Goal: Task Accomplishment & Management: Manage account settings

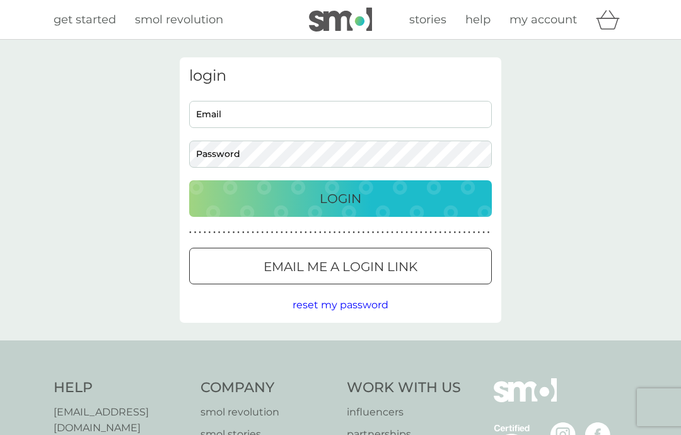
click at [319, 116] on input "Email" at bounding box center [340, 114] width 303 height 27
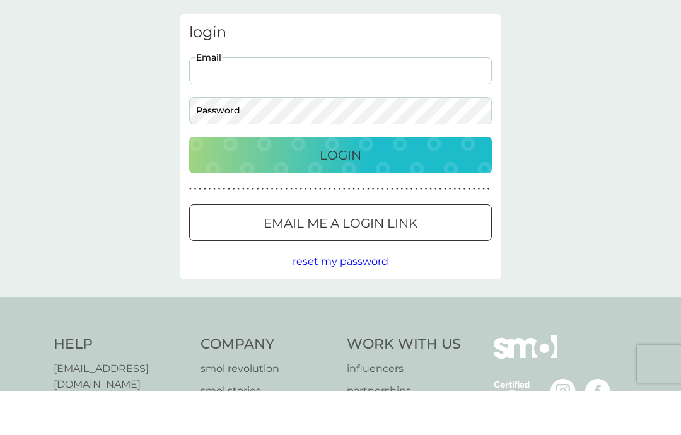
type input "[EMAIL_ADDRESS][DOMAIN_NAME]"
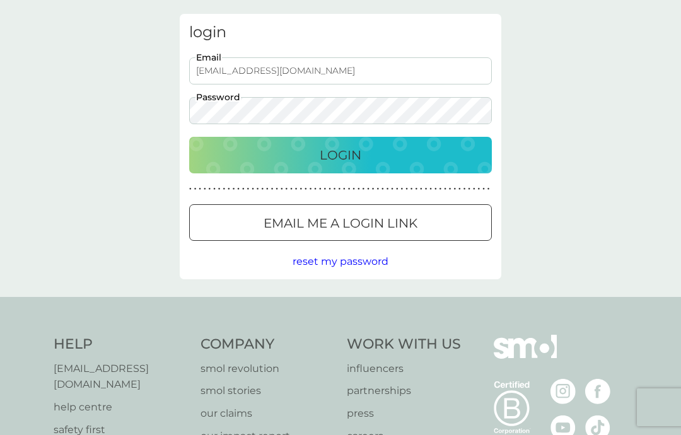
click at [414, 156] on div "Login" at bounding box center [341, 155] width 278 height 20
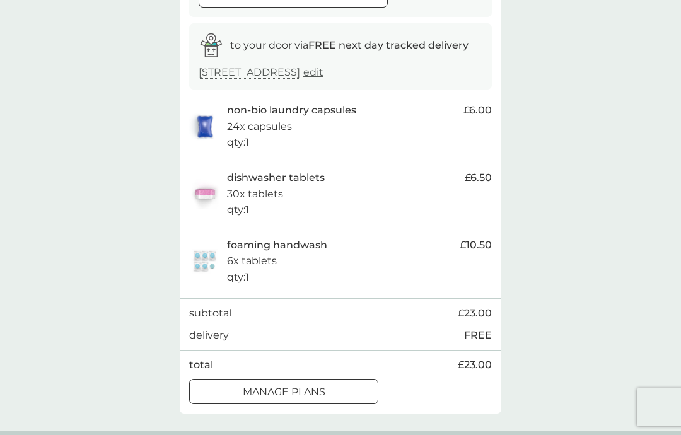
scroll to position [192, 0]
click at [314, 392] on p "manage plans" at bounding box center [284, 393] width 83 height 16
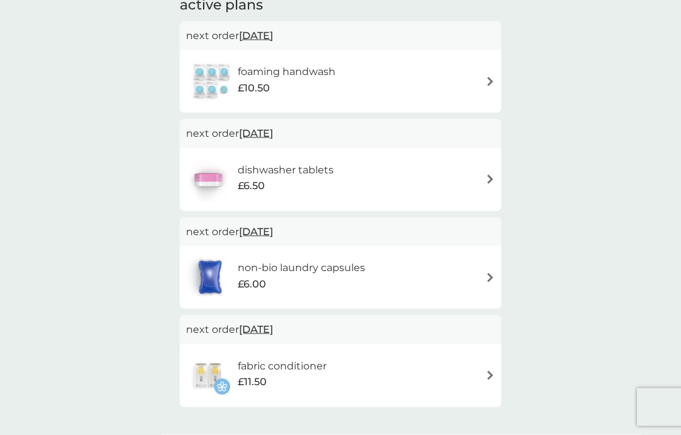
scroll to position [97, 0]
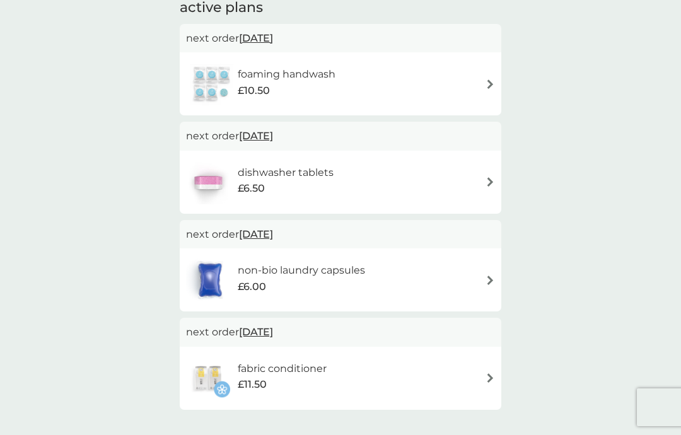
click at [486, 184] on img at bounding box center [490, 181] width 9 height 9
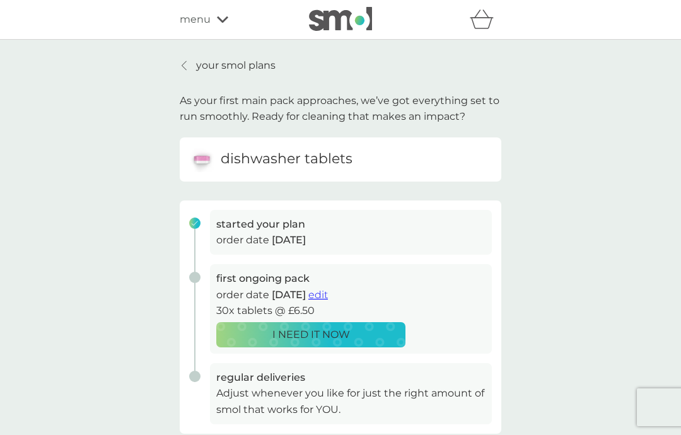
click at [328, 291] on span "edit" at bounding box center [318, 295] width 20 height 12
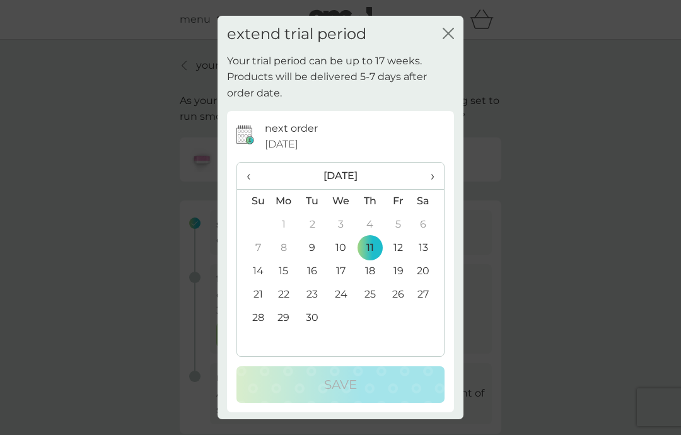
click at [445, 34] on icon "close" at bounding box center [448, 33] width 11 height 11
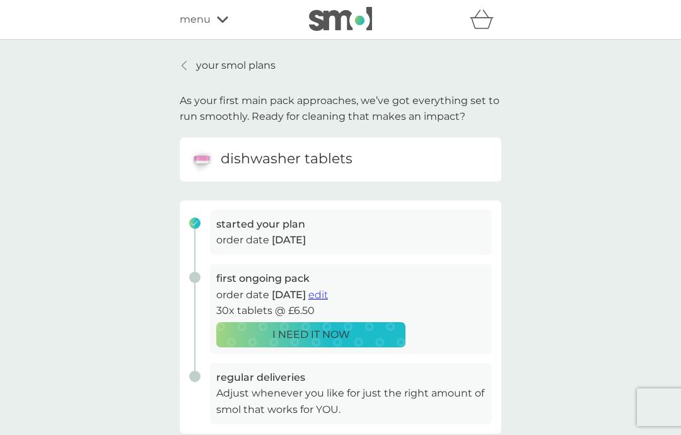
click at [328, 293] on span "edit" at bounding box center [318, 295] width 20 height 12
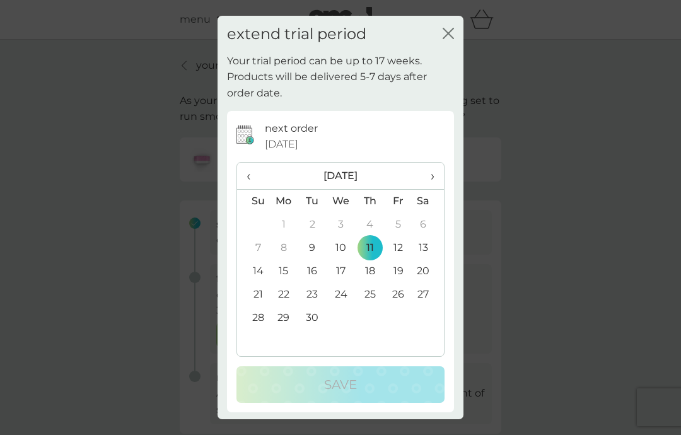
click at [431, 178] on span "›" at bounding box center [428, 176] width 13 height 26
click at [431, 175] on span "›" at bounding box center [428, 176] width 13 height 26
click at [428, 176] on span "›" at bounding box center [428, 176] width 13 height 26
click at [430, 180] on span "›" at bounding box center [428, 176] width 13 height 26
click at [250, 179] on span "‹" at bounding box center [253, 176] width 13 height 26
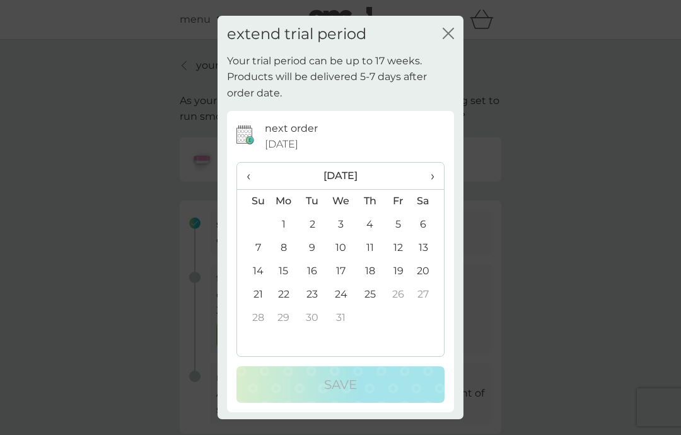
click at [344, 266] on td "17" at bounding box center [341, 271] width 29 height 23
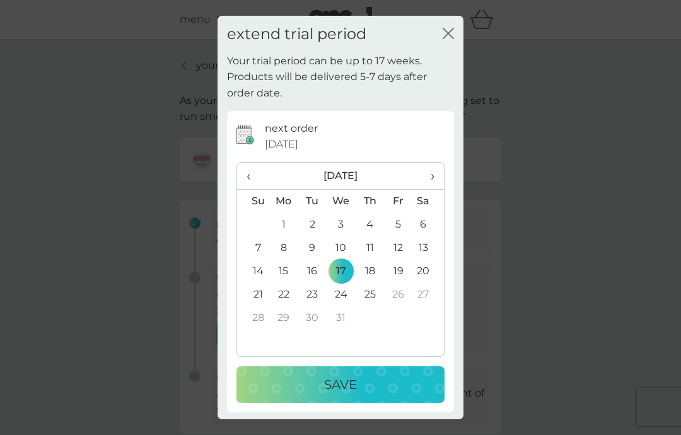
click at [360, 383] on div "Save" at bounding box center [340, 385] width 183 height 20
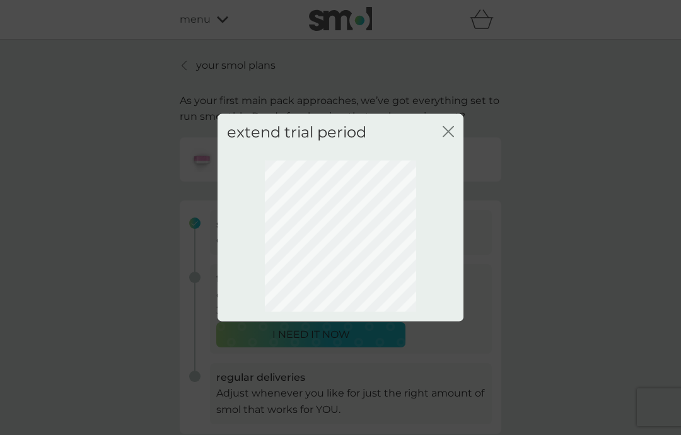
click at [447, 136] on icon "close" at bounding box center [448, 131] width 11 height 11
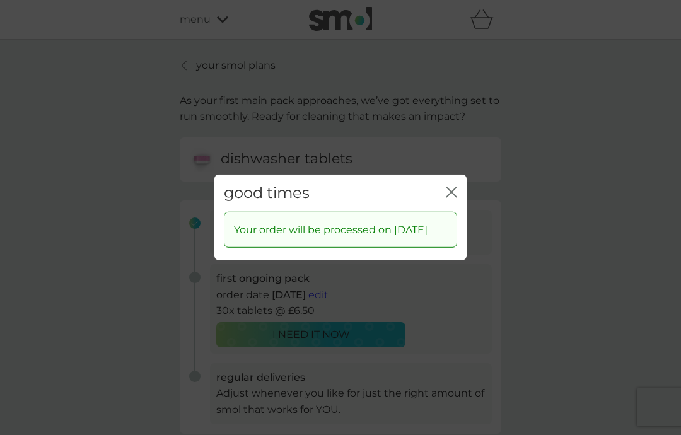
click at [452, 188] on icon "close" at bounding box center [451, 192] width 11 height 11
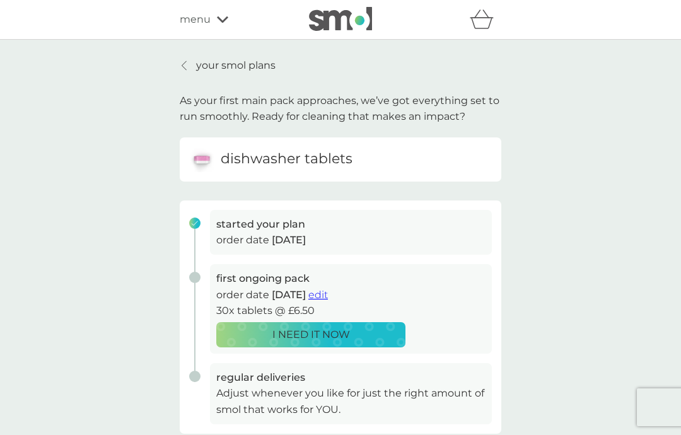
click at [252, 67] on p "your smol plans" at bounding box center [235, 65] width 79 height 16
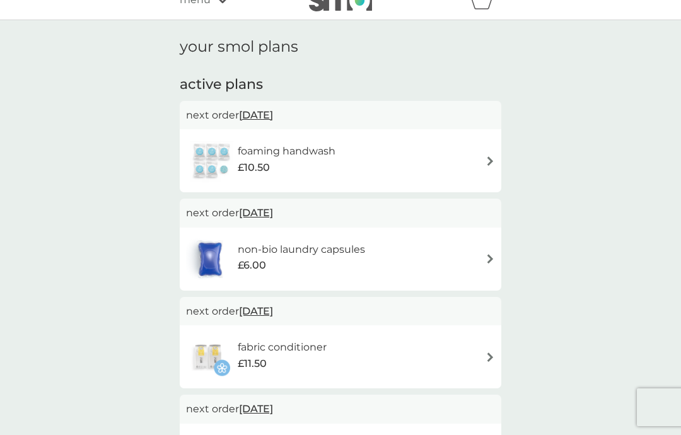
scroll to position [21, 0]
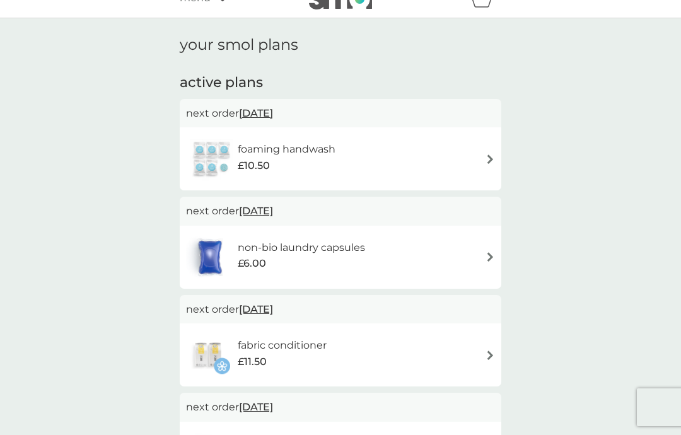
click at [486, 155] on img at bounding box center [490, 159] width 9 height 9
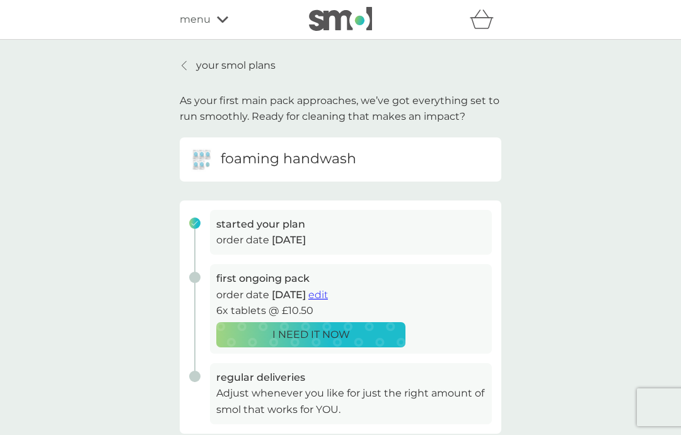
click at [240, 63] on p "your smol plans" at bounding box center [235, 65] width 79 height 16
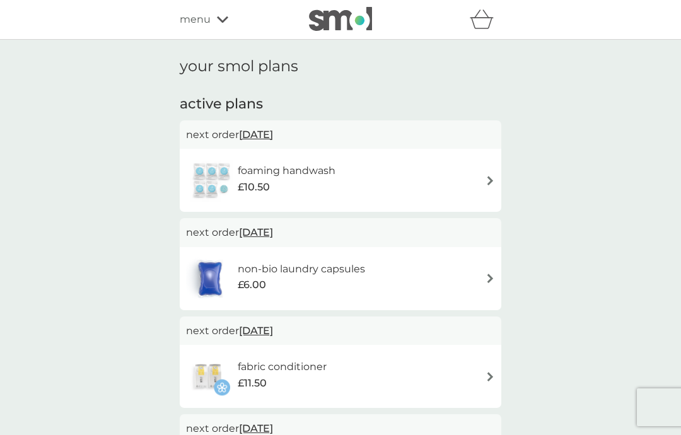
click at [487, 180] on img at bounding box center [490, 180] width 9 height 9
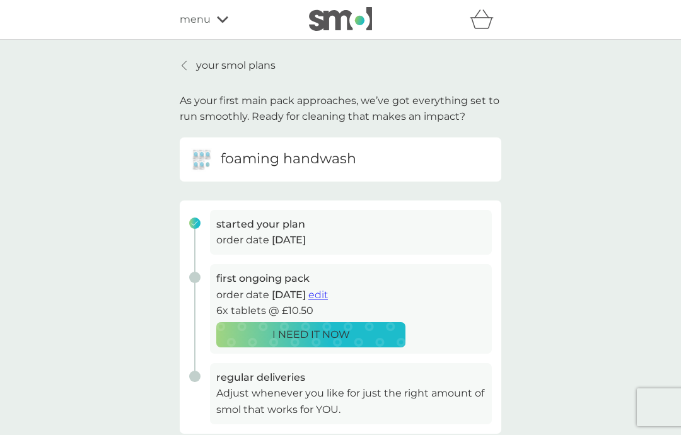
click at [328, 291] on span "edit" at bounding box center [318, 295] width 20 height 12
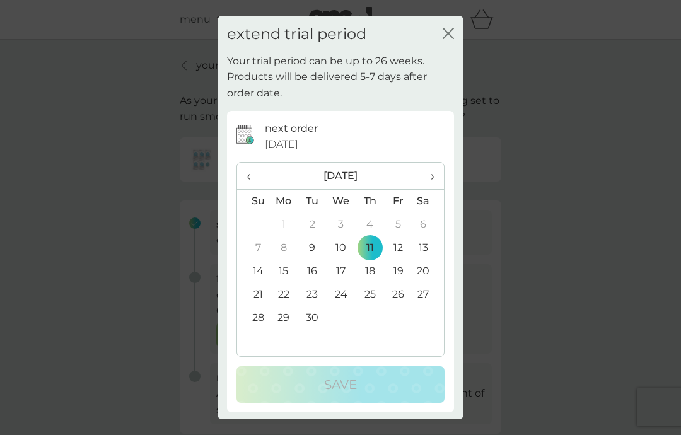
click at [423, 185] on span "›" at bounding box center [428, 176] width 13 height 26
click at [340, 315] on td "29" at bounding box center [341, 318] width 29 height 23
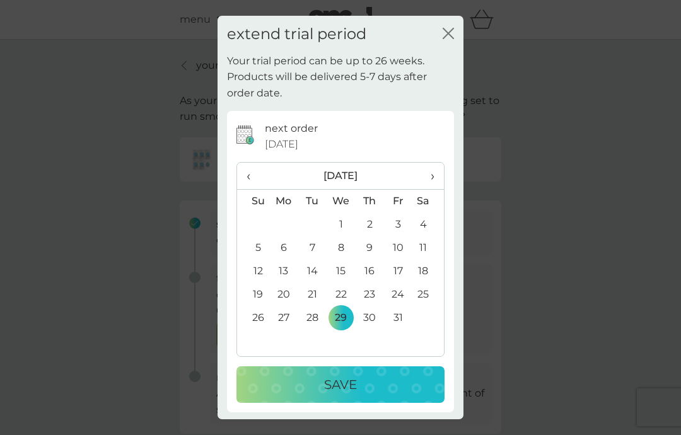
click at [346, 414] on div at bounding box center [340, 417] width 227 height 9
click at [349, 399] on button "Save" at bounding box center [341, 384] width 208 height 37
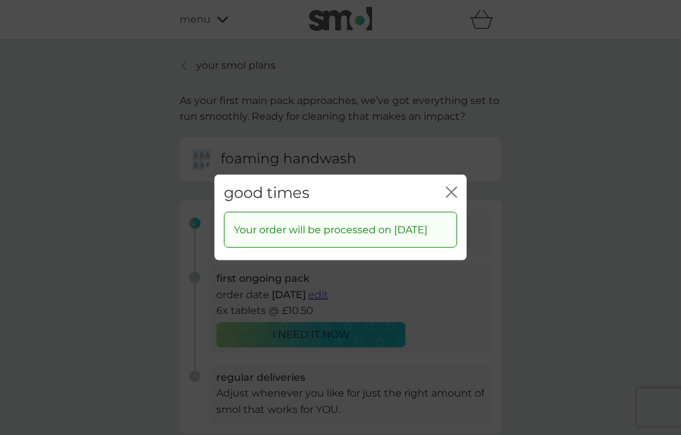
click at [454, 202] on div "good times close" at bounding box center [340, 193] width 252 height 37
click at [451, 212] on div "Your order will be processed on [DATE]" at bounding box center [340, 230] width 233 height 37
click at [461, 202] on div "good times close" at bounding box center [340, 193] width 252 height 37
click at [460, 202] on div "good times close" at bounding box center [340, 193] width 252 height 37
click at [407, 249] on div "Your order will be processed on [DATE]" at bounding box center [340, 230] width 233 height 37
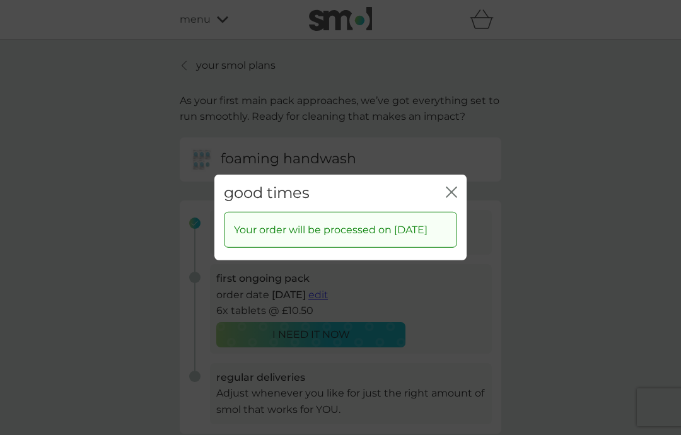
click at [450, 212] on div "Your order will be processed on [DATE]" at bounding box center [340, 230] width 233 height 37
click at [450, 189] on icon "close" at bounding box center [451, 192] width 11 height 11
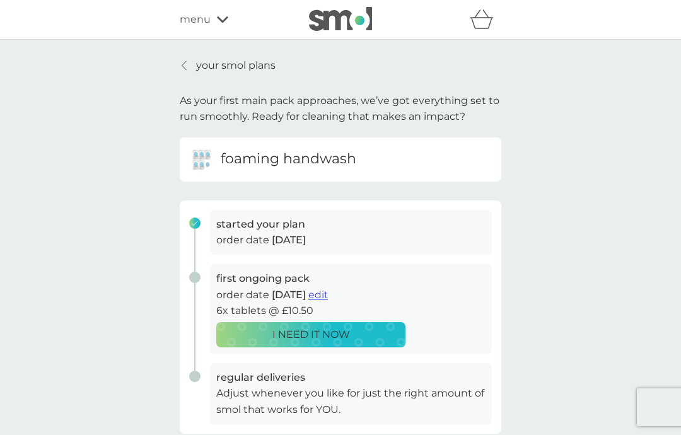
click at [250, 64] on p "your smol plans" at bounding box center [235, 65] width 79 height 16
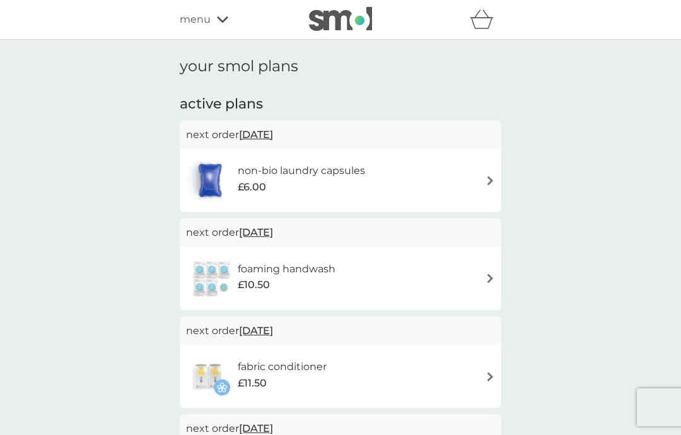
click at [481, 25] on icon "basket" at bounding box center [482, 19] width 24 height 20
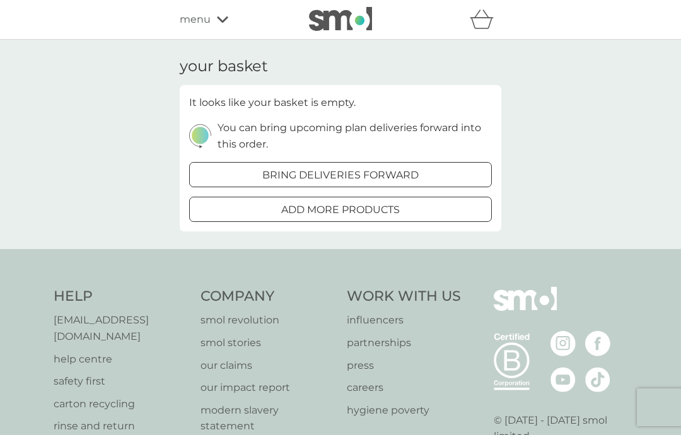
click at [221, 22] on icon at bounding box center [222, 19] width 11 height 6
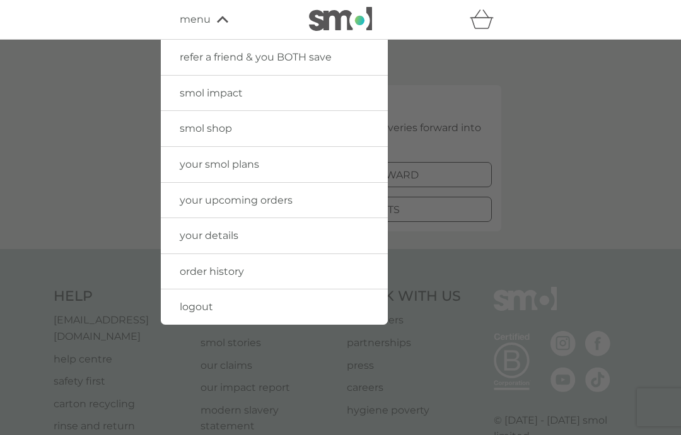
click at [266, 199] on span "your upcoming orders" at bounding box center [236, 200] width 113 height 12
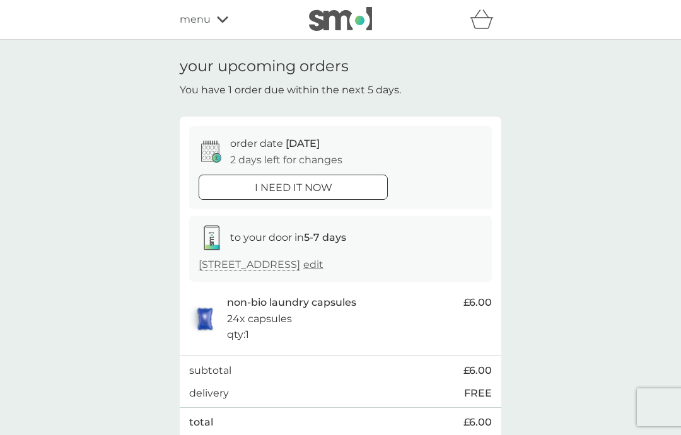
click at [220, 19] on icon at bounding box center [222, 20] width 11 height 8
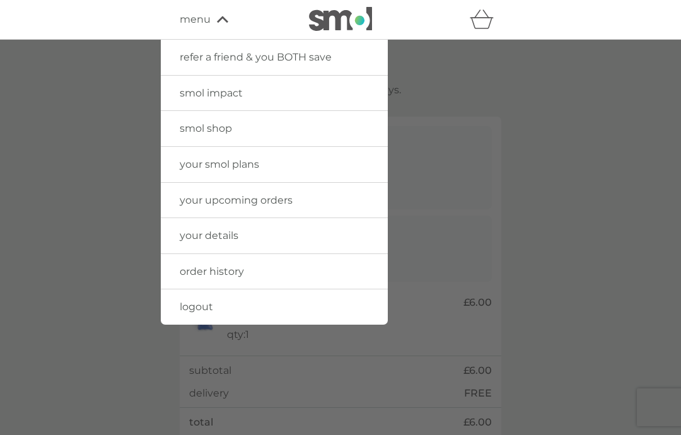
click at [287, 237] on link "your details" at bounding box center [274, 235] width 227 height 35
